Goal: Task Accomplishment & Management: Use online tool/utility

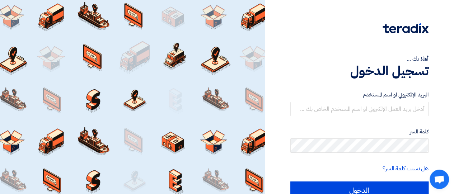
scroll to position [35, 0]
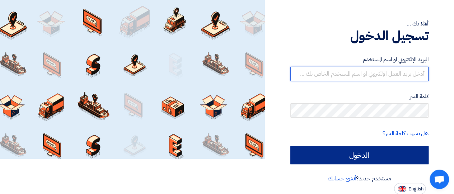
type input "[EMAIL_ADDRESS][DOMAIN_NAME]"
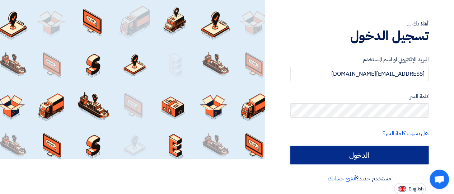
click at [385, 161] on input "الدخول" at bounding box center [359, 155] width 138 height 18
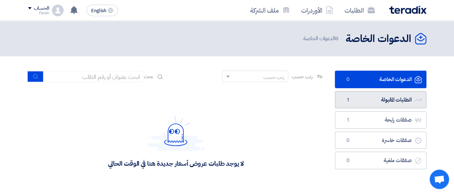
click at [392, 102] on link "الطلبات المقبولة الطلبات المقبولة 1" at bounding box center [380, 100] width 91 height 18
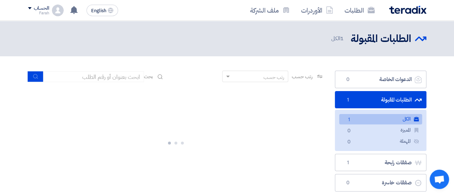
click at [371, 117] on link "الكل الكل 1" at bounding box center [380, 119] width 83 height 10
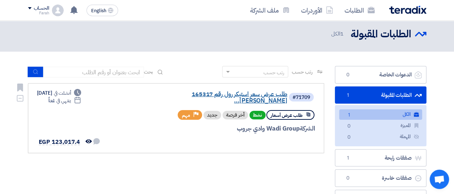
scroll to position [4, 0]
click at [194, 94] on link "طلب عرض سعر استيكر رول رقم 165317 [PERSON_NAME]..." at bounding box center [215, 97] width 143 height 13
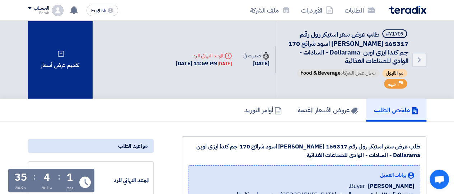
click at [58, 50] on icon at bounding box center [60, 53] width 7 height 7
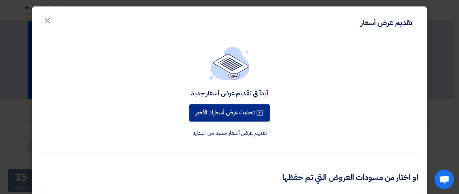
click at [244, 115] on button "تحديث عرض أسعارك الأخير" at bounding box center [229, 112] width 80 height 17
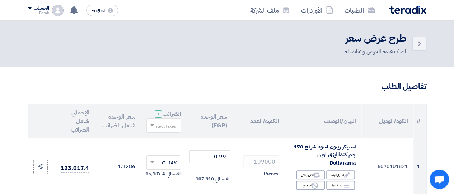
scroll to position [48, 0]
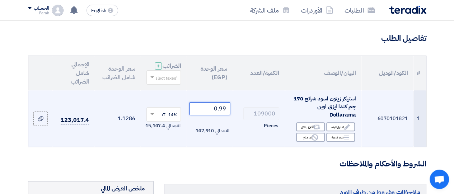
click at [222, 114] on input "0.99" at bounding box center [209, 108] width 40 height 13
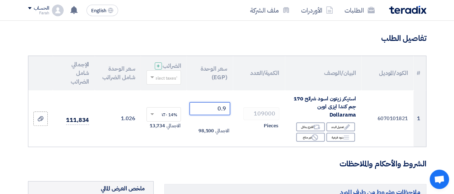
type input "0.9"
click at [245, 67] on th "الكمية/العدد" at bounding box center [259, 73] width 52 height 34
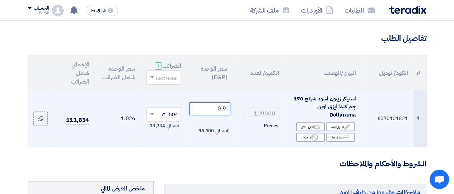
click at [209, 115] on input "0.9" at bounding box center [209, 108] width 40 height 13
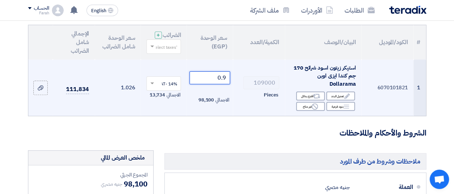
scroll to position [80, 0]
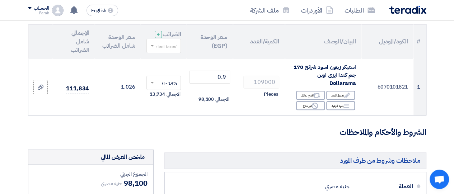
click at [172, 127] on form "تفاصيل الطلب # الكود/الموديل البيان/الوصف الكمية/العدد سعر الوحدة (EGP) الضرائب…" at bounding box center [227, 189] width 398 height 377
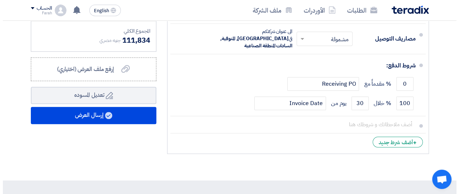
scroll to position [300, 0]
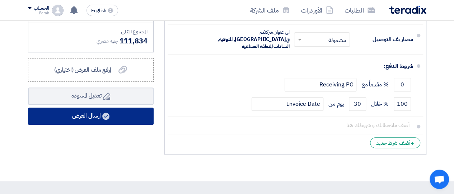
click at [96, 125] on button "إرسال العرض" at bounding box center [91, 116] width 126 height 17
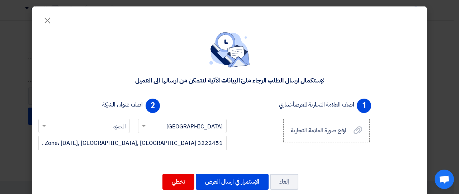
scroll to position [14, 0]
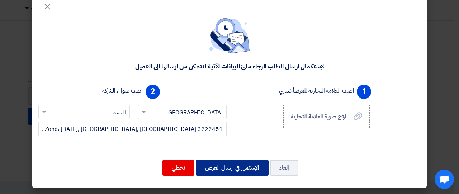
click at [244, 166] on button "الإستمرار في ارسال العرض" at bounding box center [232, 168] width 73 height 16
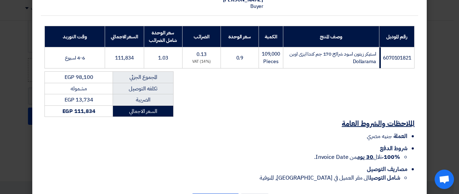
scroll to position [121, 0]
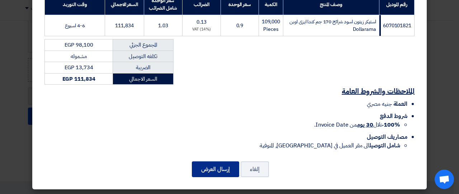
click at [217, 164] on button "إرسال العرض" at bounding box center [215, 169] width 47 height 16
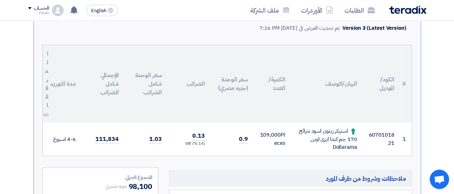
scroll to position [200, 0]
